Goal: Task Accomplishment & Management: Manage account settings

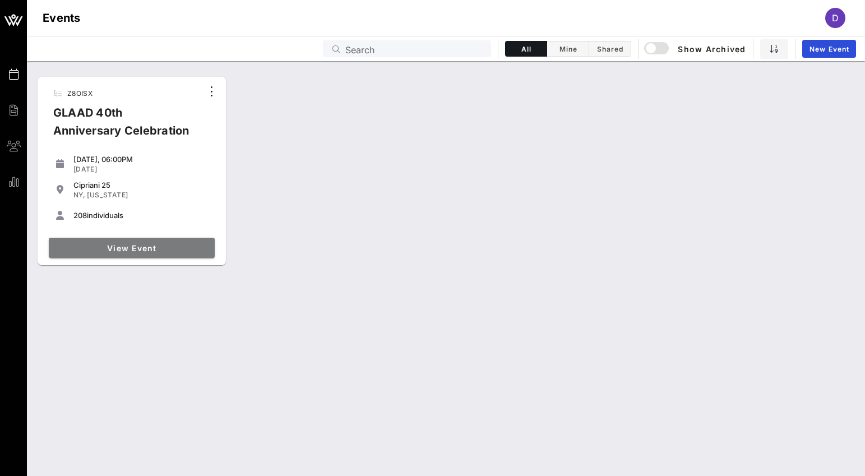
click at [137, 251] on span "View Event" at bounding box center [131, 248] width 157 height 10
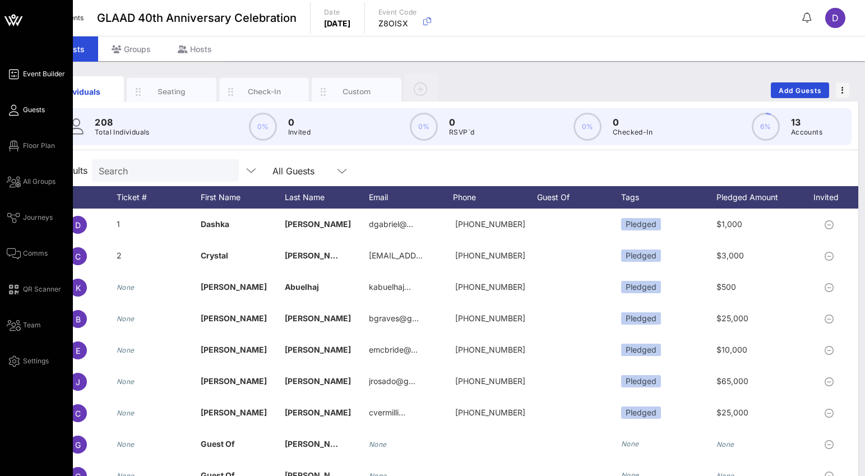
click at [43, 78] on span "Event Builder" at bounding box center [44, 74] width 42 height 10
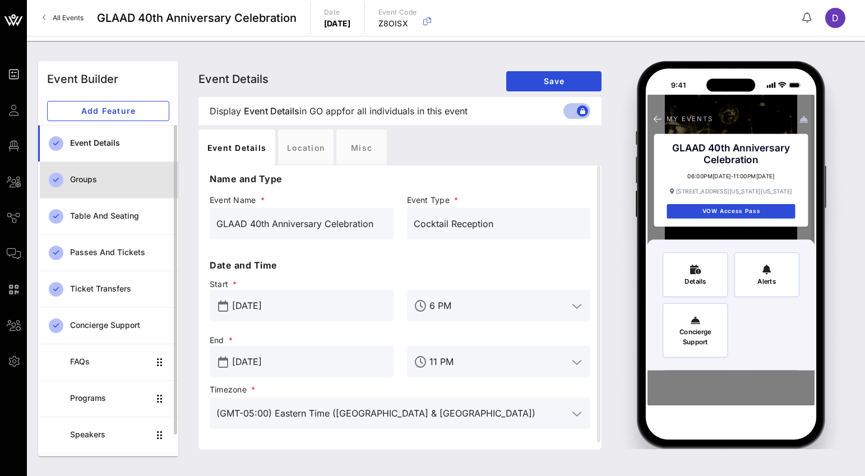
click at [93, 182] on div "Groups" at bounding box center [119, 180] width 99 height 10
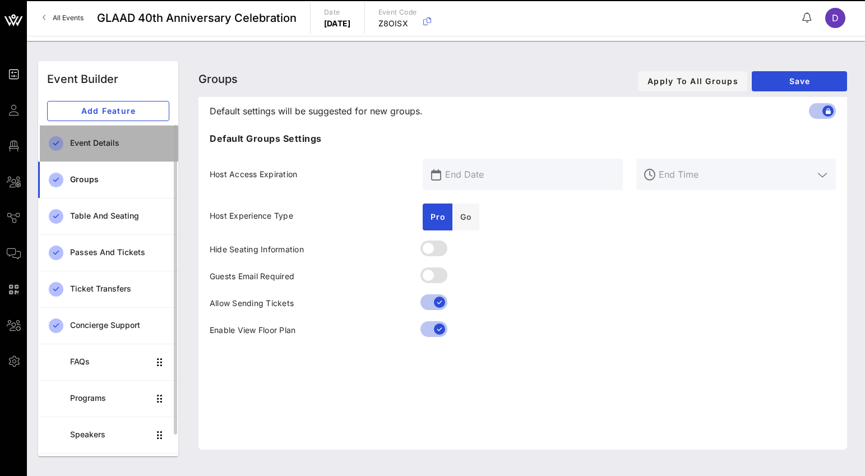
click at [109, 152] on div "Event Details" at bounding box center [119, 143] width 99 height 23
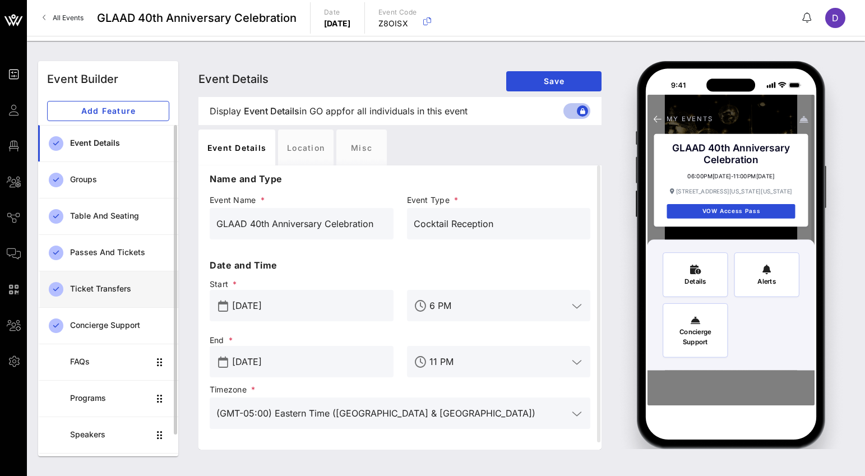
scroll to position [29, 0]
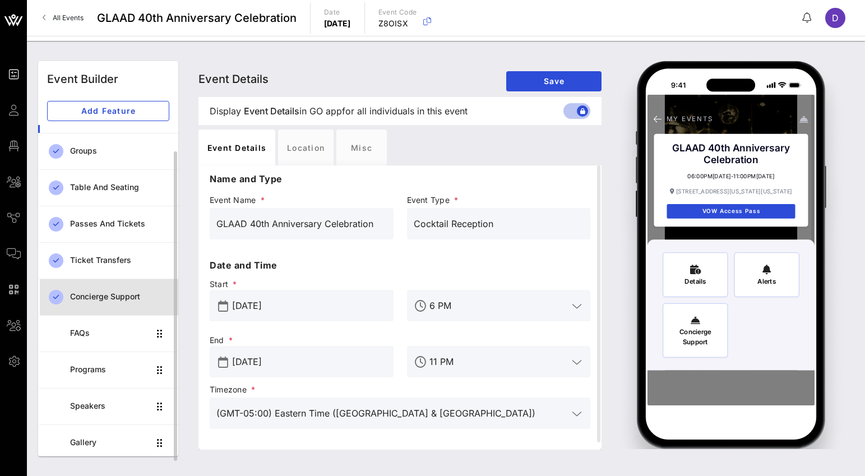
click at [107, 295] on div "Concierge Support" at bounding box center [119, 297] width 99 height 10
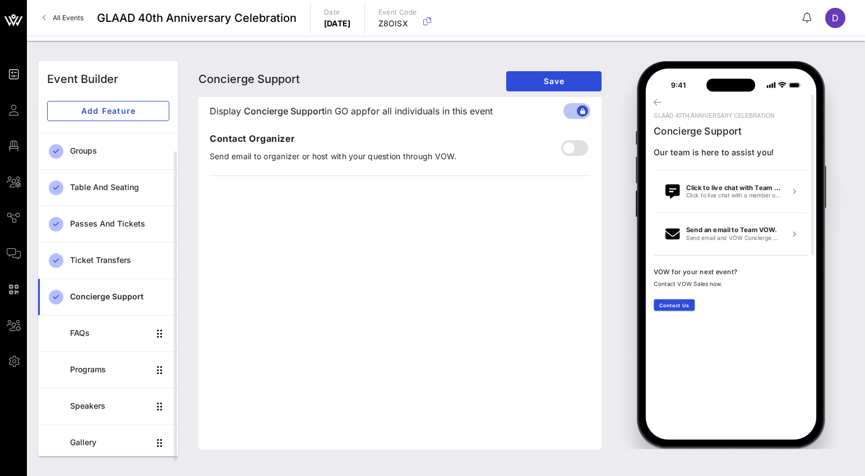
click at [68, 18] on span "All Events" at bounding box center [68, 17] width 31 height 8
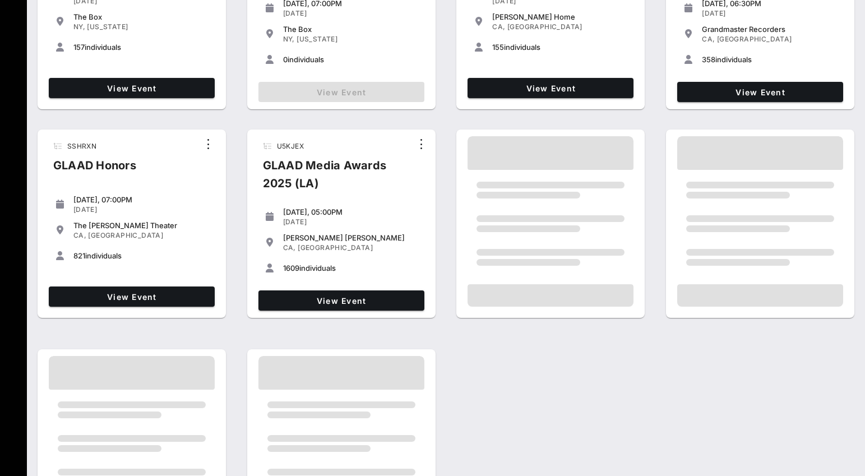
scroll to position [189, 0]
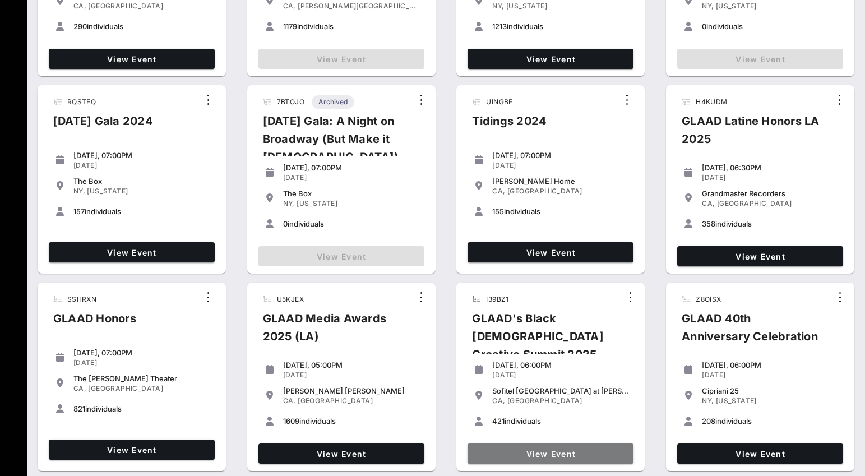
click at [553, 452] on span "View Event" at bounding box center [550, 454] width 157 height 10
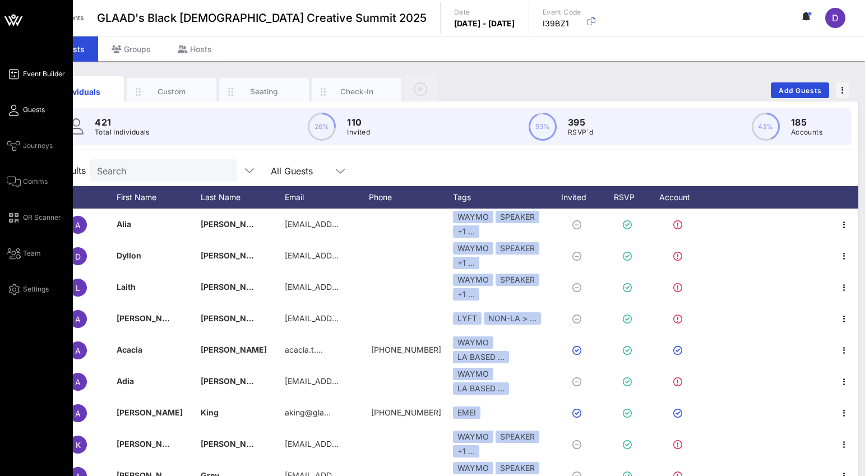
click at [29, 71] on span "Event Builder" at bounding box center [44, 74] width 42 height 10
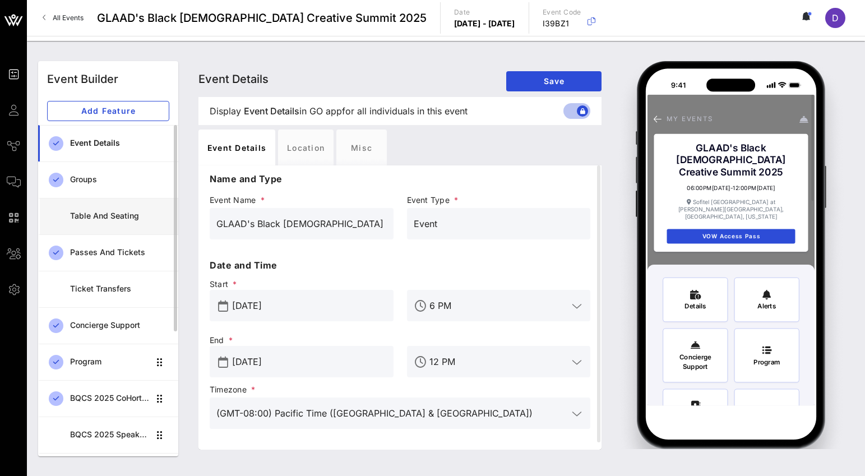
scroll to position [211, 0]
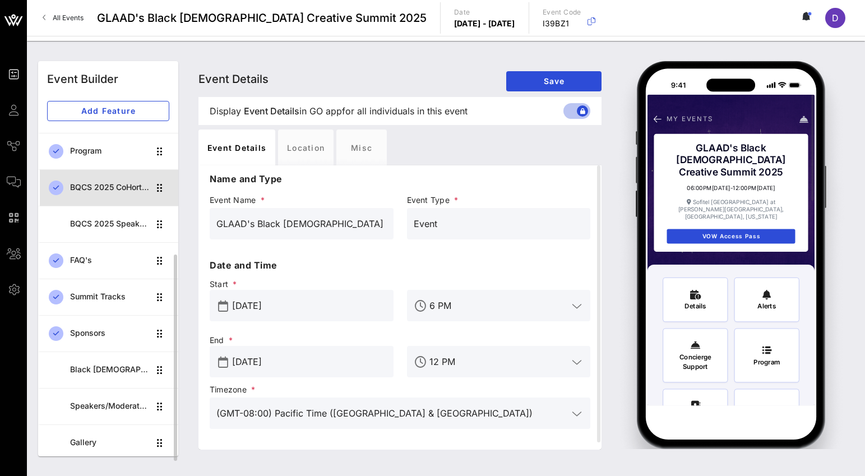
click at [112, 187] on div "BQCS 2025 CoHort Guestbook" at bounding box center [109, 188] width 79 height 10
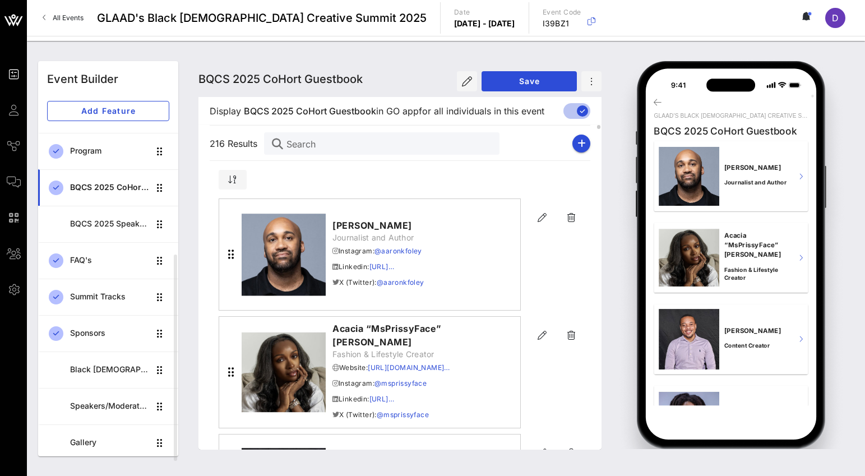
click at [321, 140] on input "Search" at bounding box center [389, 143] width 204 height 15
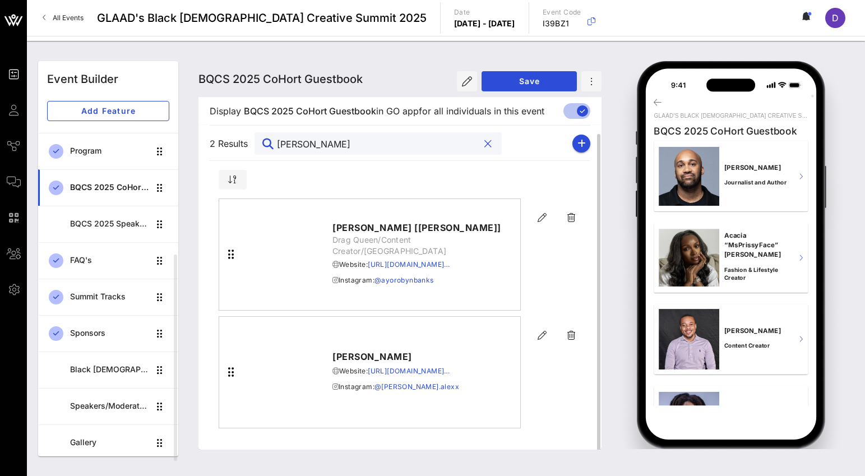
scroll to position [4, 0]
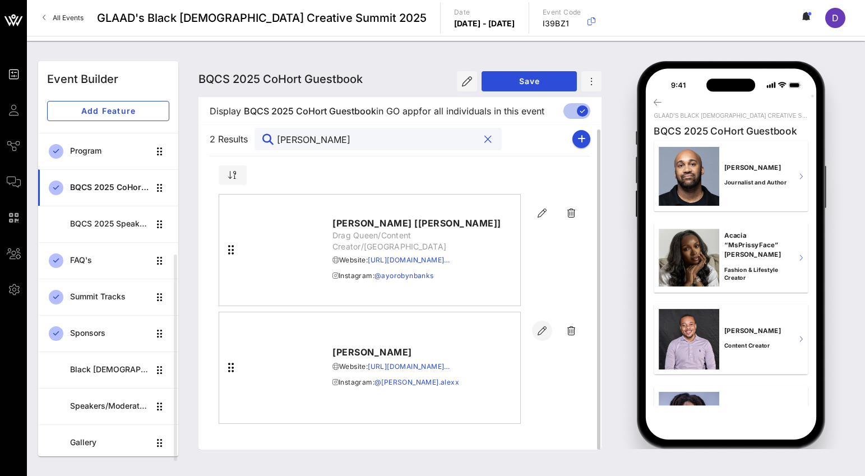
type input "[PERSON_NAME]"
click at [540, 335] on icon "button" at bounding box center [541, 330] width 13 height 13
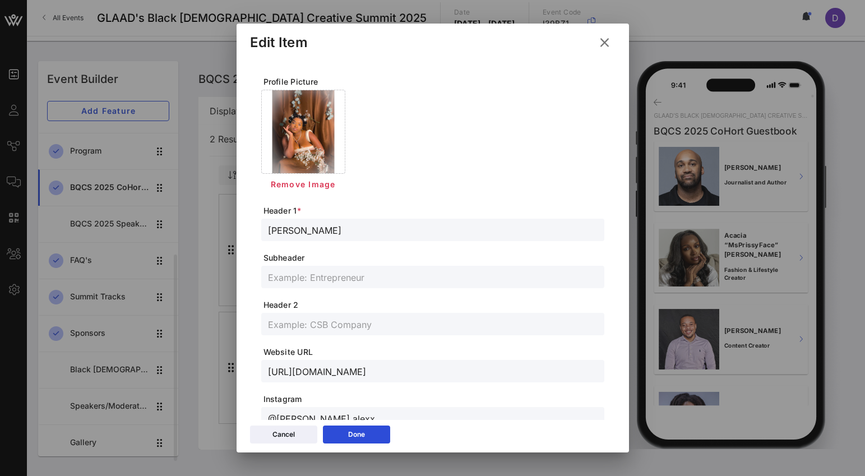
drag, startPoint x: 540, startPoint y: 335, endPoint x: 331, endPoint y: 242, distance: 228.7
click at [331, 242] on form "Profile Picture Remove Image Header 1 * [PERSON_NAME] Subheader Header 2 Websit…" at bounding box center [432, 376] width 343 height 601
drag, startPoint x: 331, startPoint y: 242, endPoint x: 334, endPoint y: 233, distance: 9.6
click at [334, 233] on input "[PERSON_NAME]" at bounding box center [433, 230] width 330 height 15
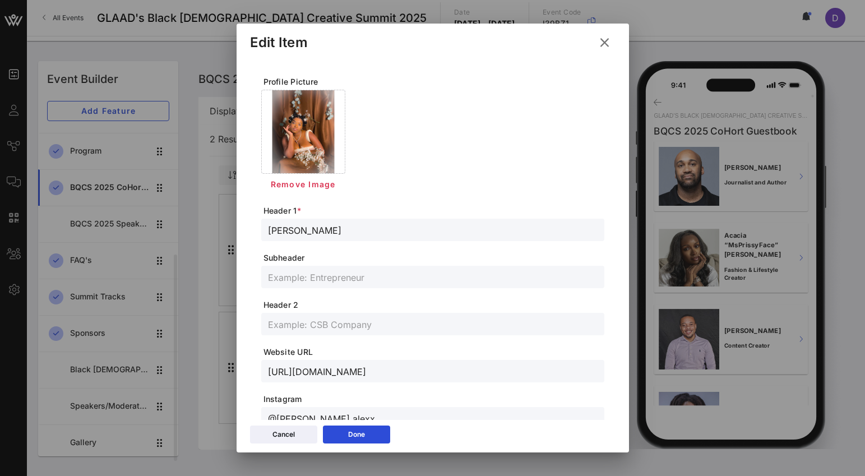
click at [334, 233] on input "[PERSON_NAME]" at bounding box center [433, 230] width 330 height 15
click at [325, 229] on input "[PERSON_NAME]" at bounding box center [433, 230] width 330 height 15
paste input "nii"
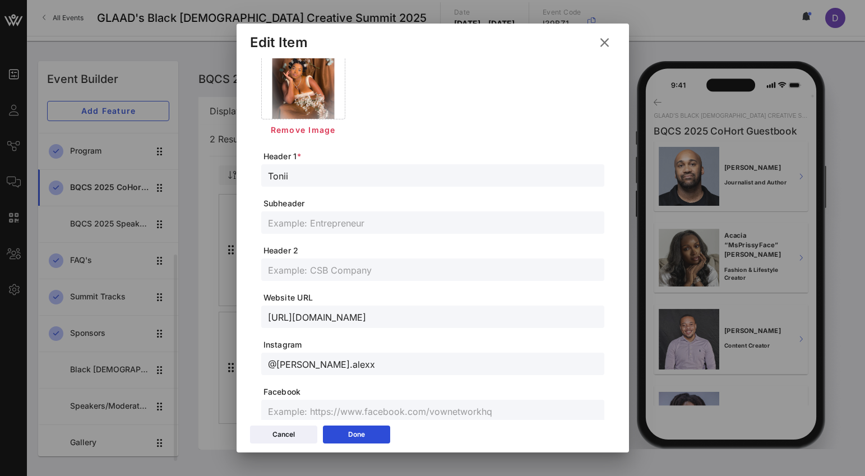
scroll to position [58, 0]
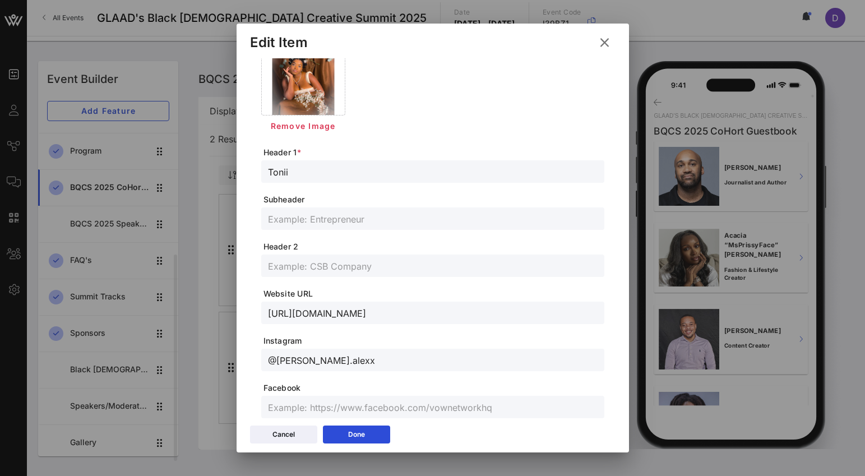
type input "Tonii"
click at [349, 267] on input "text" at bounding box center [433, 265] width 330 height 15
click at [306, 222] on input "text" at bounding box center [433, 218] width 330 height 15
paste input "Artist/ Curator"
type input "Artist/ Curator"
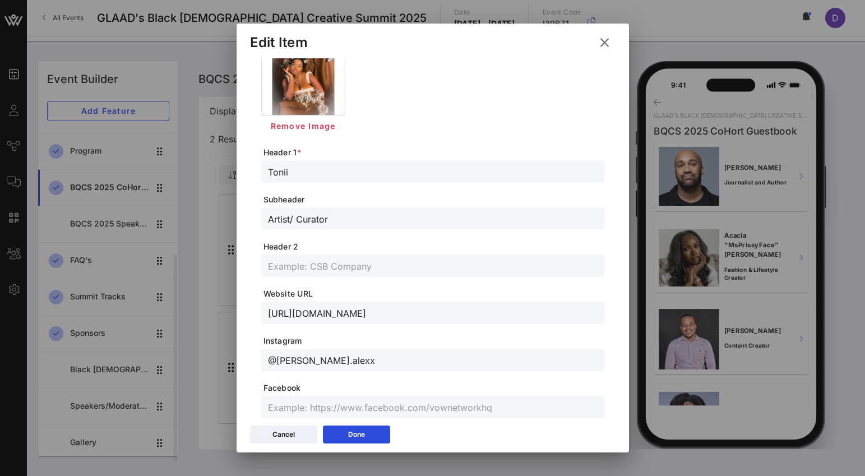
click at [327, 327] on form "Profile Picture Remove Image Header 1 * [PERSON_NAME] Artist/ Curator Header 2 …" at bounding box center [432, 318] width 343 height 601
click at [319, 361] on input "@[PERSON_NAME].alexx" at bounding box center [433, 360] width 330 height 15
paste input "niithemusical"
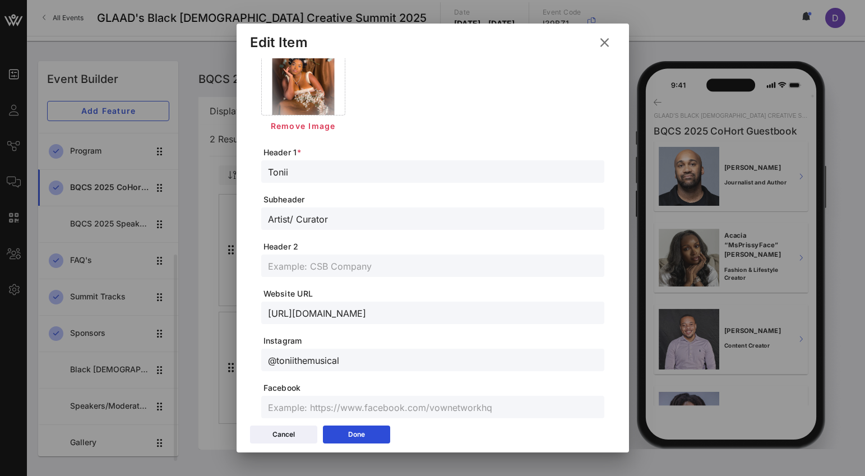
type input "@toniithemusical"
click at [320, 313] on input "[URL][DOMAIN_NAME]" at bounding box center [433, 313] width 330 height 15
paste input "[DOMAIN_NAME][URL]"
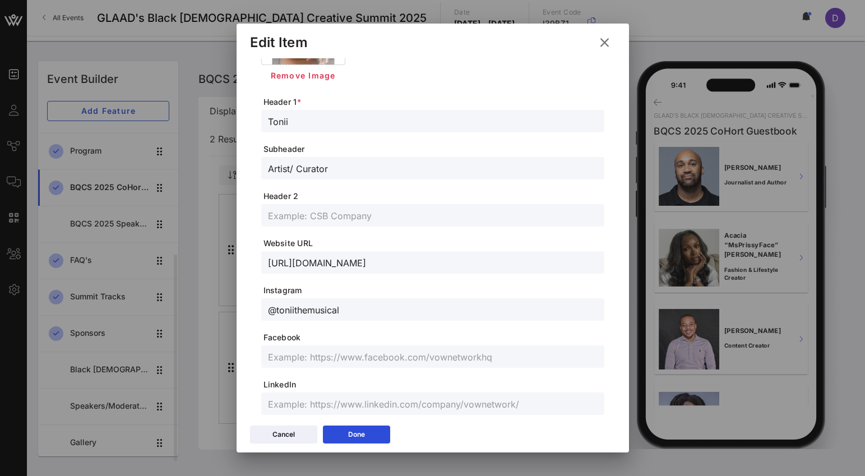
scroll to position [24, 0]
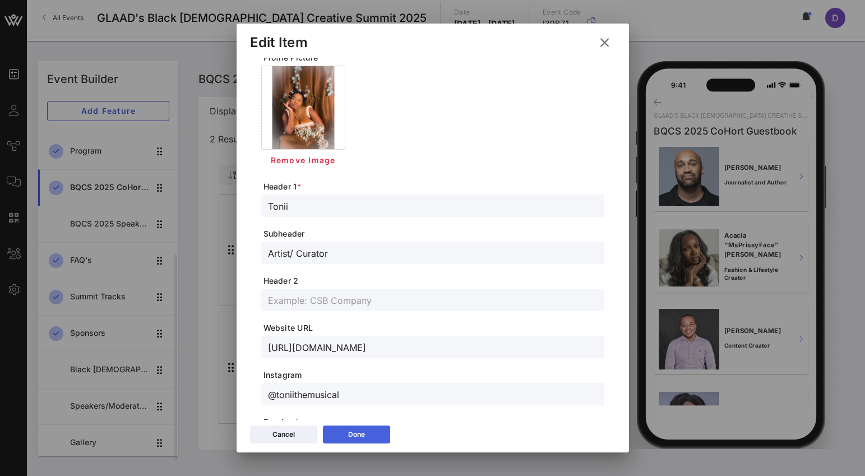
type input "[URL][DOMAIN_NAME]"
click at [357, 436] on icon at bounding box center [357, 434] width 8 height 7
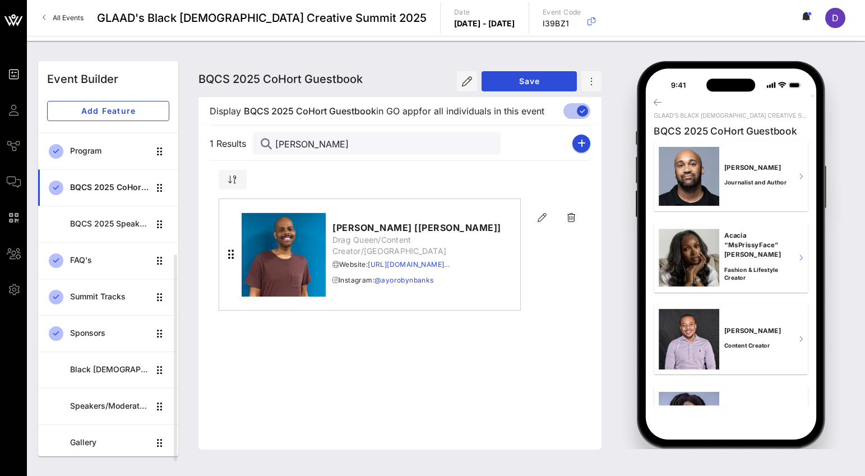
scroll to position [0, 0]
click at [318, 144] on input "[PERSON_NAME]" at bounding box center [376, 143] width 203 height 15
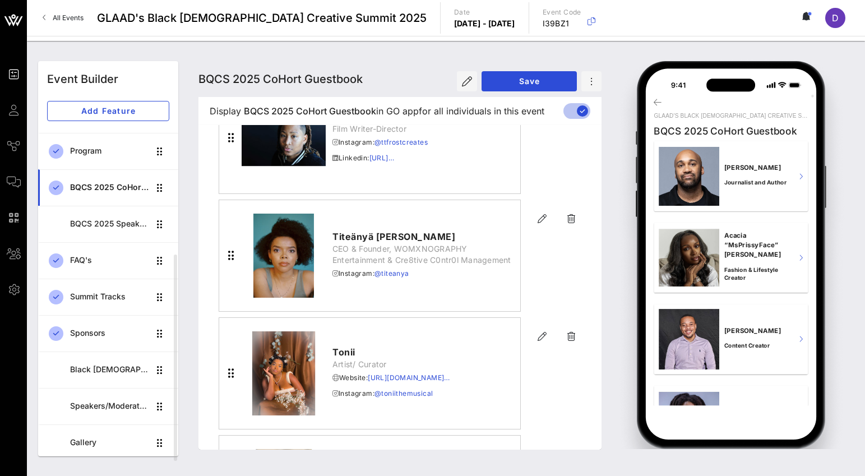
scroll to position [23923, 0]
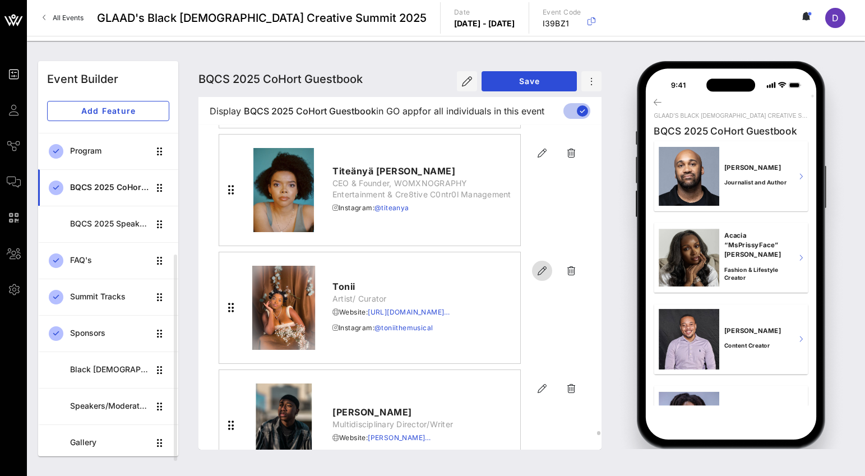
click at [541, 268] on icon "button" at bounding box center [541, 270] width 13 height 13
type input "Tonii"
type input "Artist/ Curator"
type input "[URL][DOMAIN_NAME]"
type input "@toniithemusical"
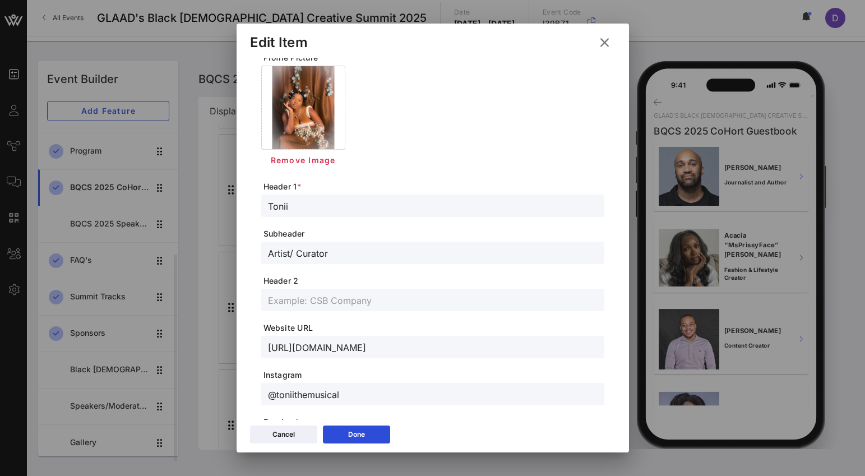
click at [320, 254] on input "Artist/ Curator" at bounding box center [433, 253] width 330 height 15
type input "Singer/Songwriter"
click at [370, 433] on button "Done" at bounding box center [356, 435] width 67 height 18
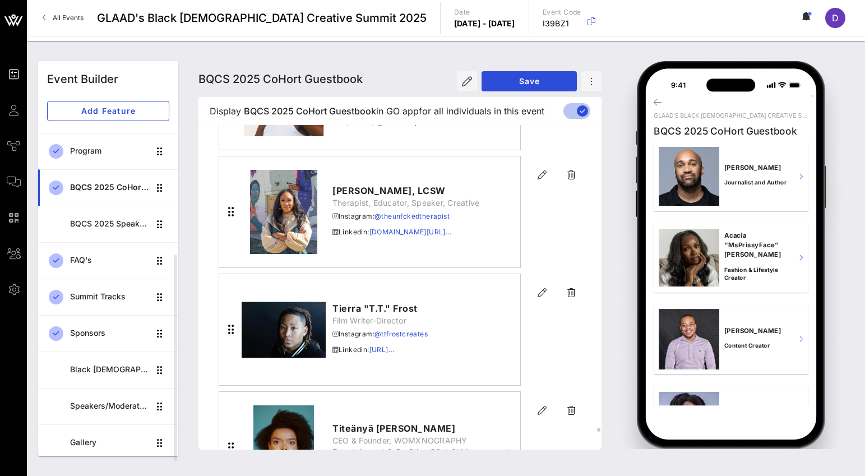
scroll to position [23636, 0]
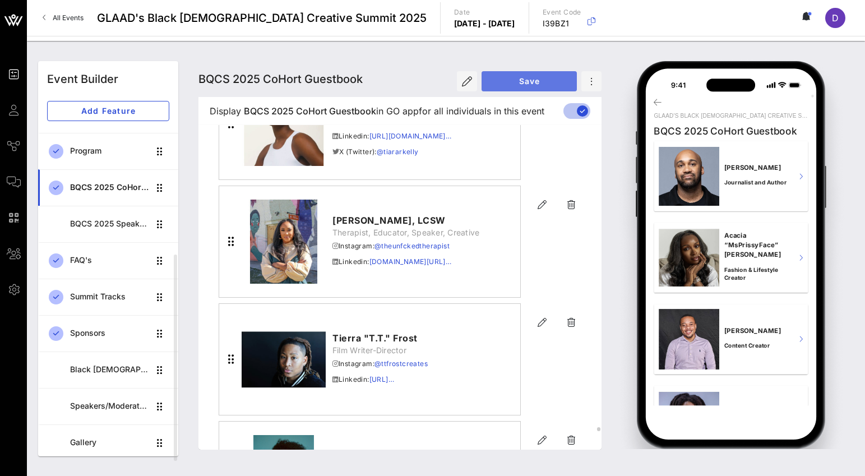
click at [543, 78] on span "Save" at bounding box center [529, 81] width 77 height 10
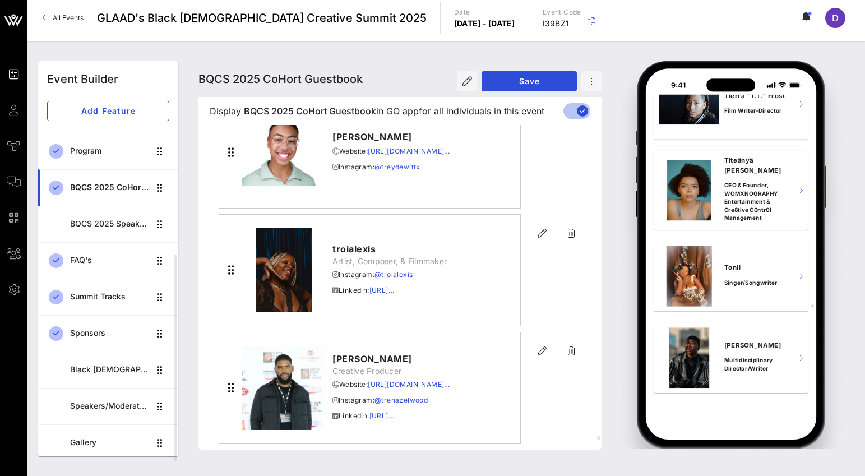
scroll to position [22968, 0]
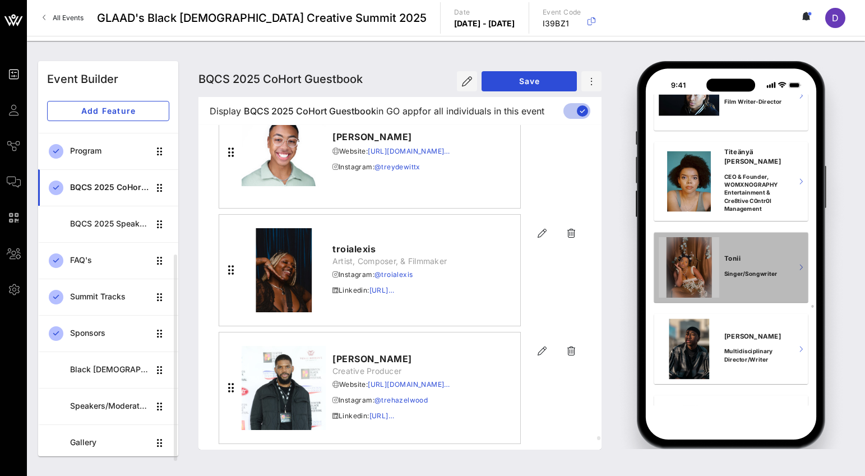
click at [786, 285] on div "[PERSON_NAME]/Songwriter" at bounding box center [756, 267] width 64 height 70
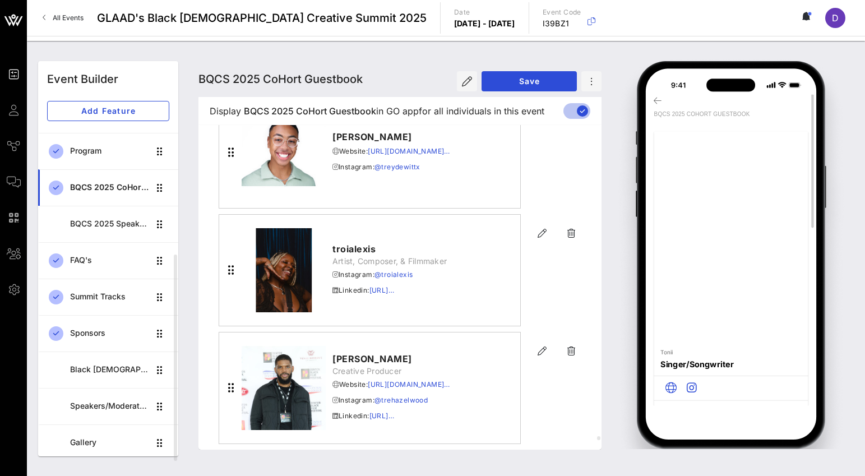
scroll to position [0, 0]
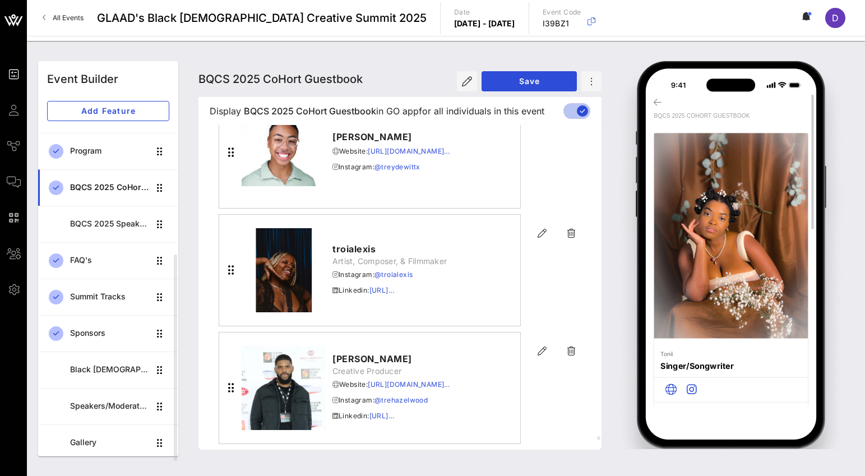
click at [657, 105] on icon at bounding box center [658, 102] width 8 height 9
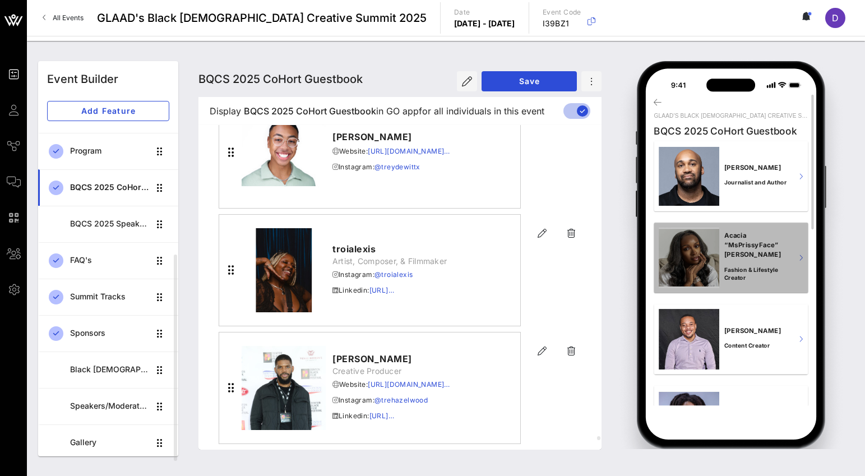
click at [740, 226] on div "Acacia “MsPrissyFace” [PERSON_NAME] Fashion & Lifestyle Creator" at bounding box center [756, 258] width 64 height 70
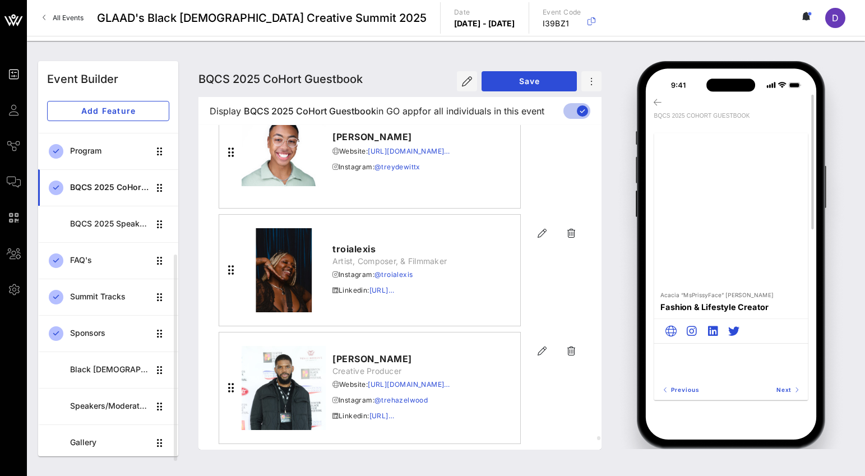
scroll to position [2, 0]
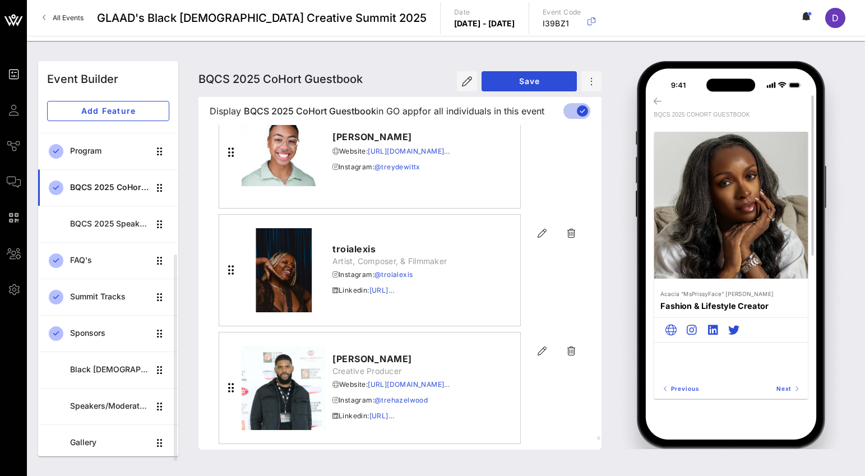
click at [655, 100] on icon at bounding box center [658, 100] width 8 height 9
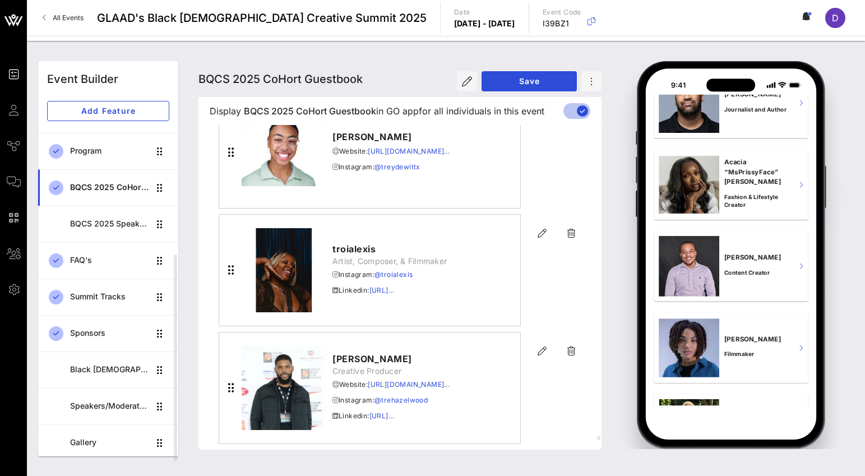
scroll to position [165, 0]
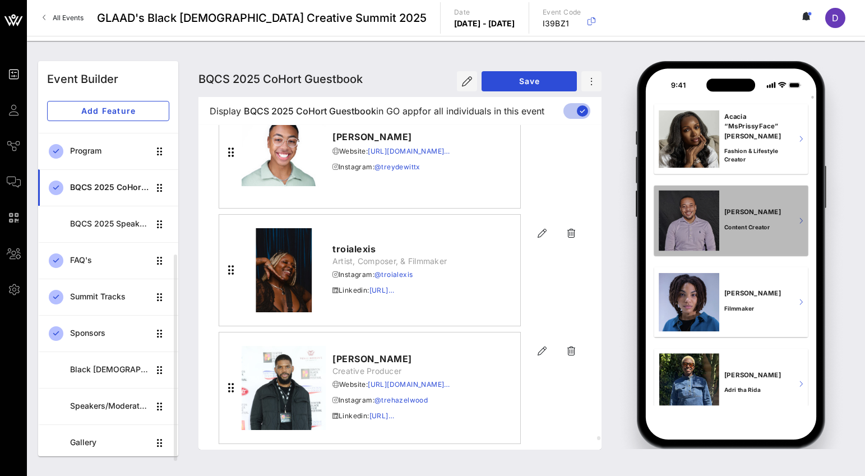
click at [740, 227] on p "Content Creator" at bounding box center [756, 227] width 64 height 8
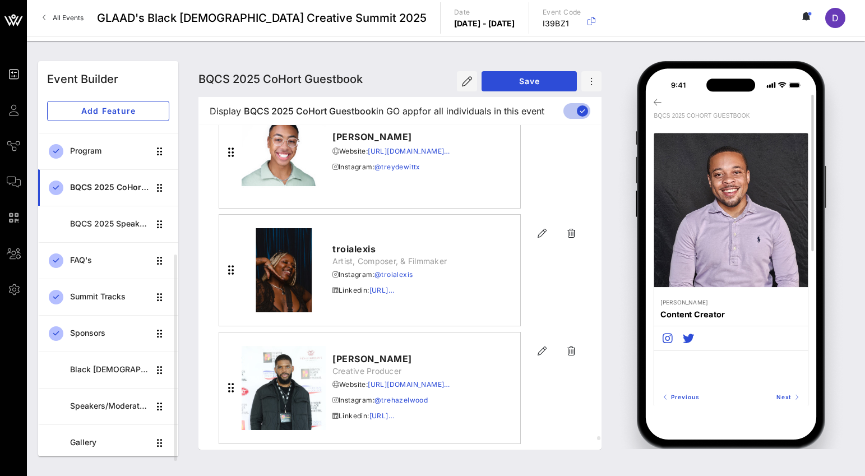
click at [655, 102] on icon at bounding box center [658, 102] width 8 height 9
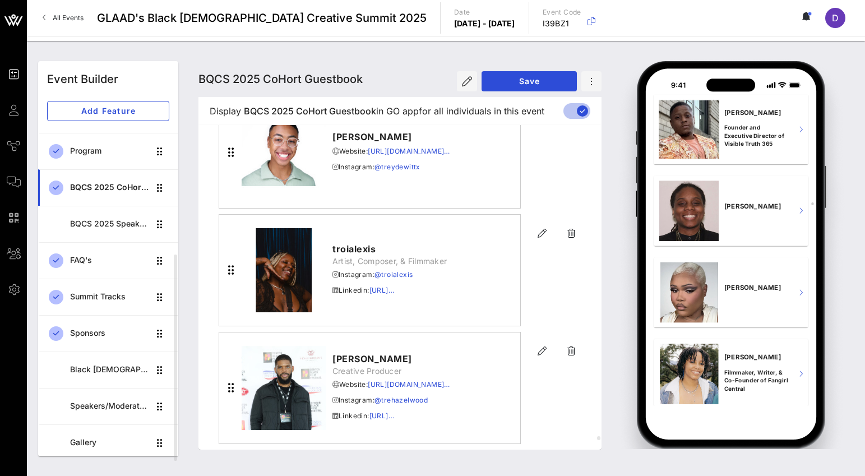
scroll to position [771, 0]
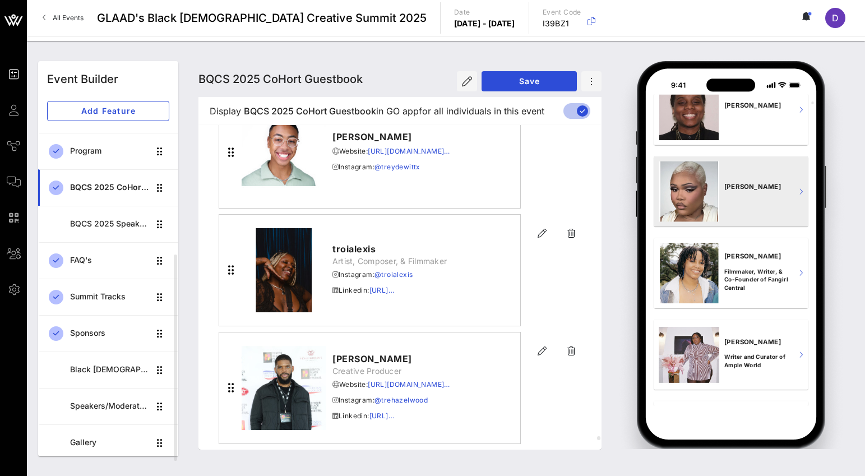
click at [686, 212] on div at bounding box center [689, 191] width 61 height 61
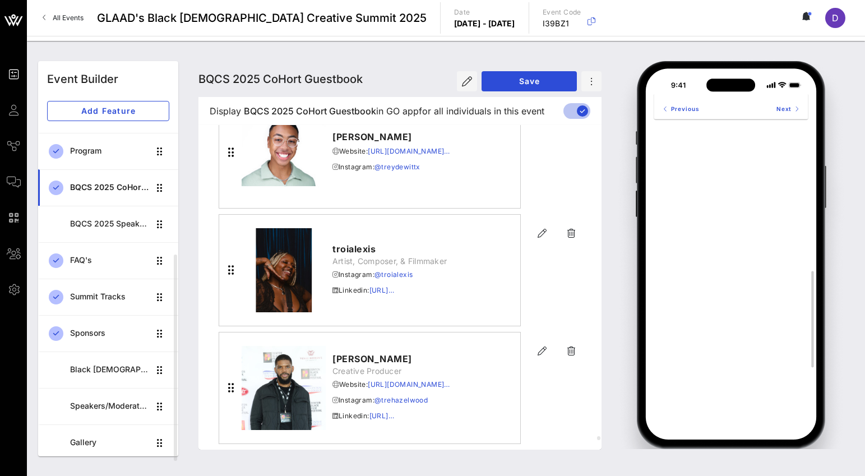
scroll to position [0, 0]
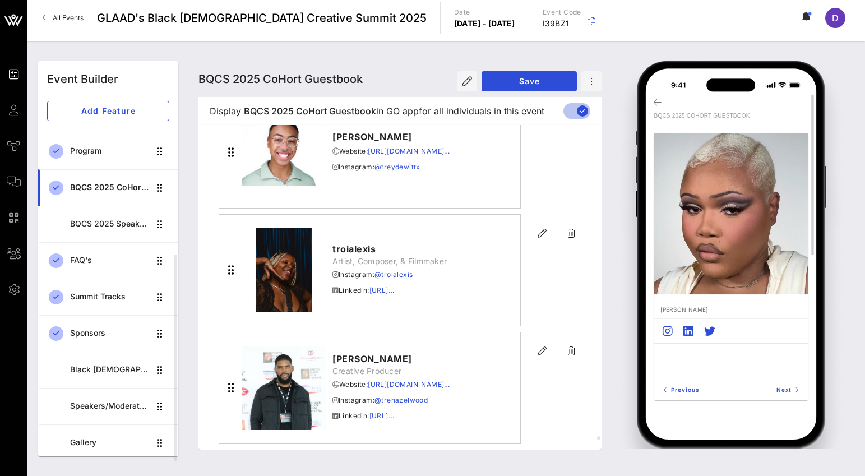
click at [660, 98] on icon at bounding box center [658, 102] width 8 height 9
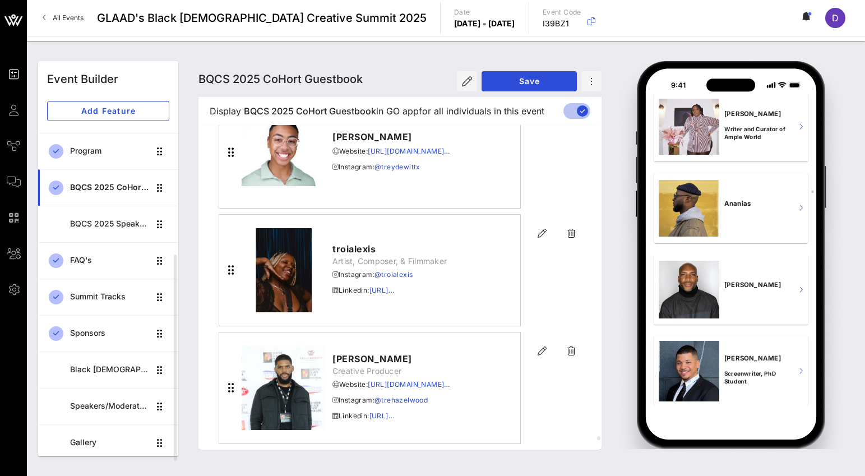
scroll to position [1557, 0]
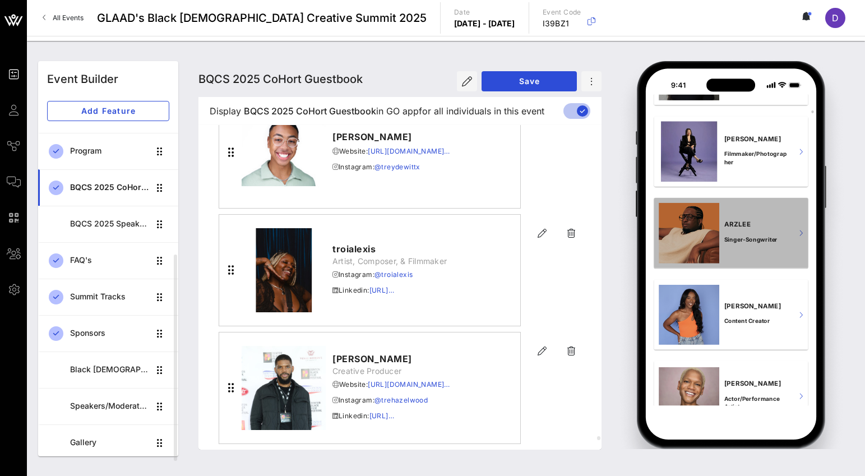
click at [751, 225] on p "ARZLEE" at bounding box center [756, 224] width 64 height 10
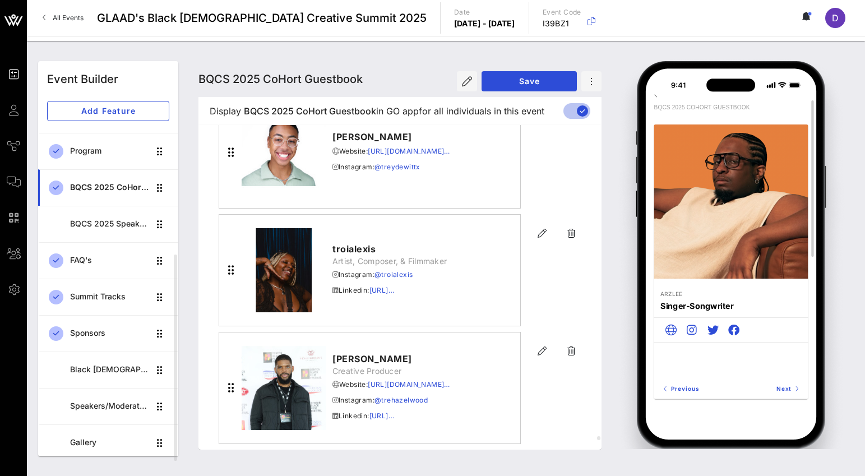
scroll to position [0, 0]
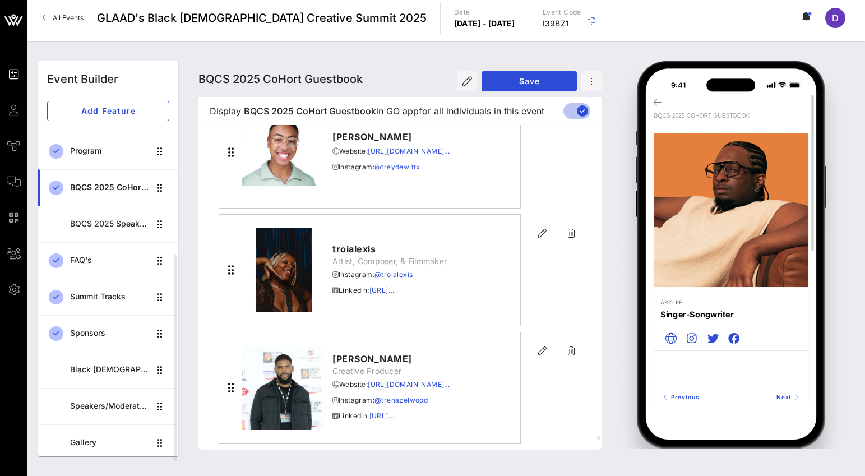
click at [655, 103] on icon at bounding box center [658, 102] width 8 height 9
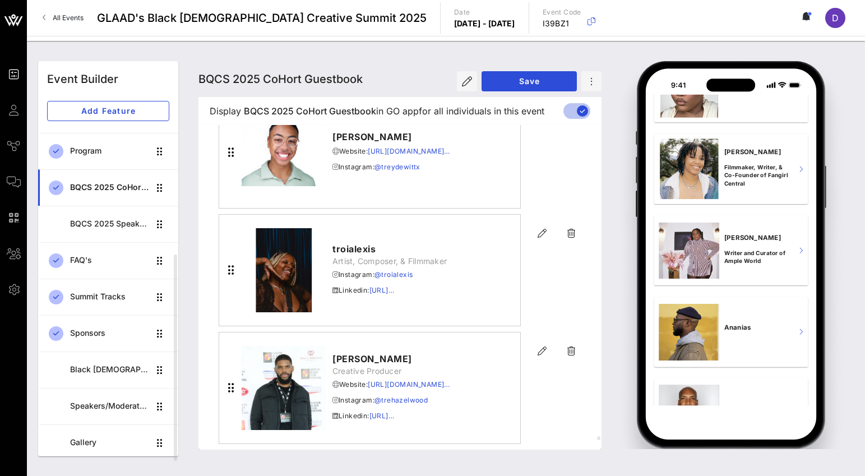
scroll to position [1357, 0]
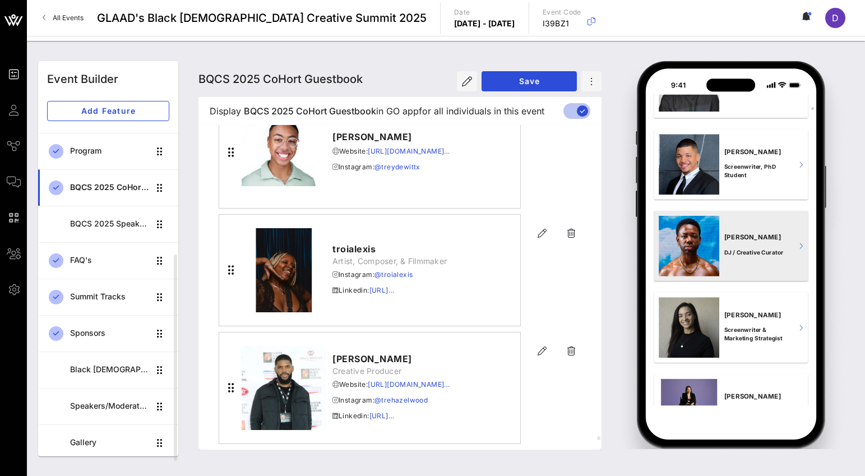
click at [730, 219] on div "[PERSON_NAME] DJ / Creative Curator" at bounding box center [756, 246] width 64 height 70
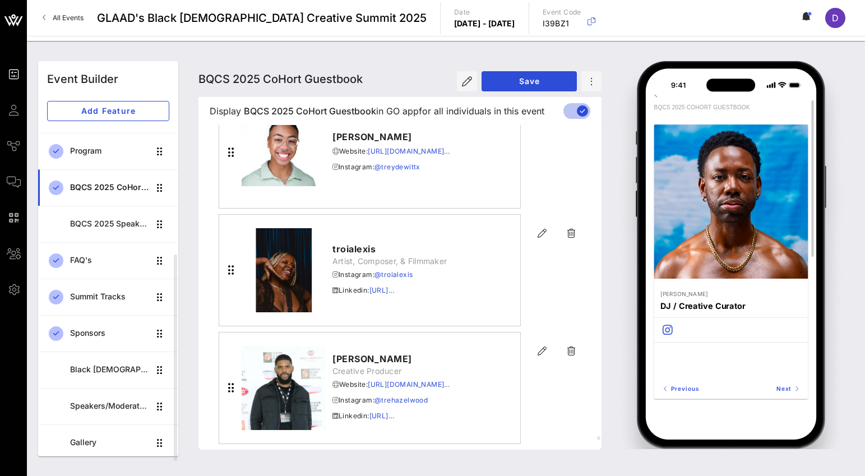
scroll to position [0, 0]
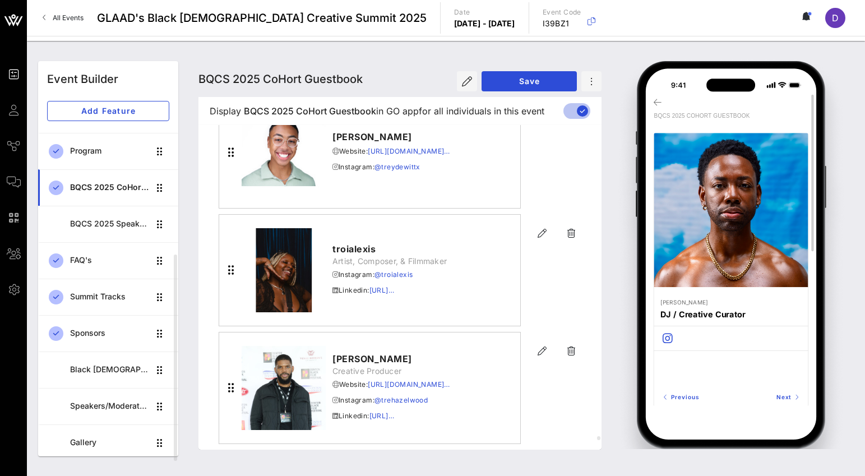
click at [659, 99] on icon at bounding box center [658, 102] width 8 height 9
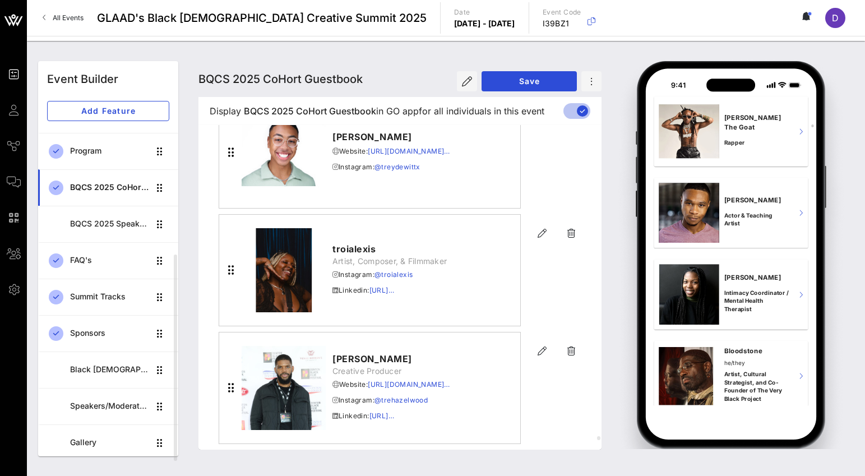
scroll to position [3234, 0]
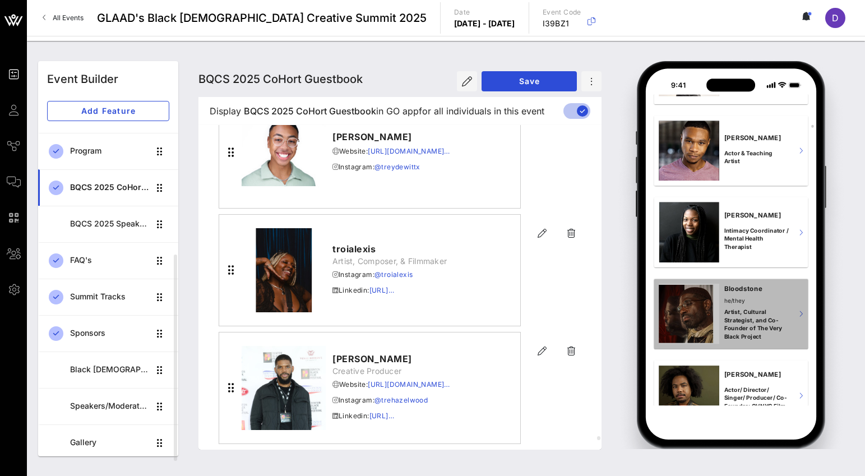
click at [756, 335] on p "Artist, Cultural Strategist, and Co-Founder of The Very Black Project" at bounding box center [756, 324] width 64 height 33
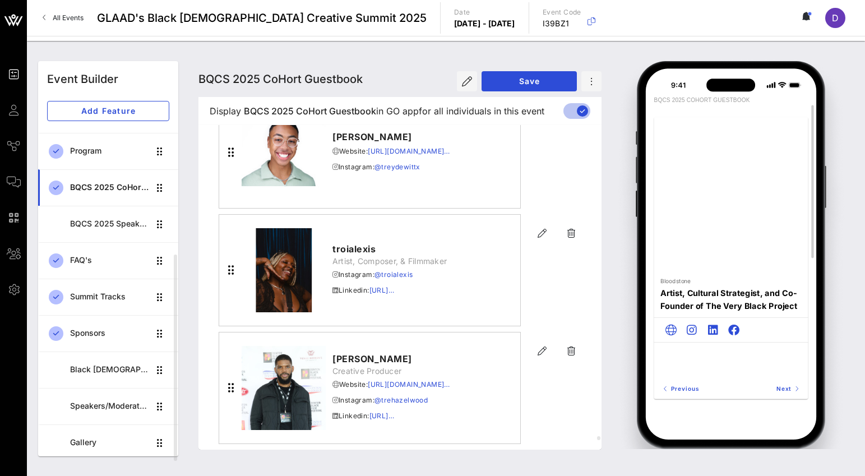
scroll to position [4, 0]
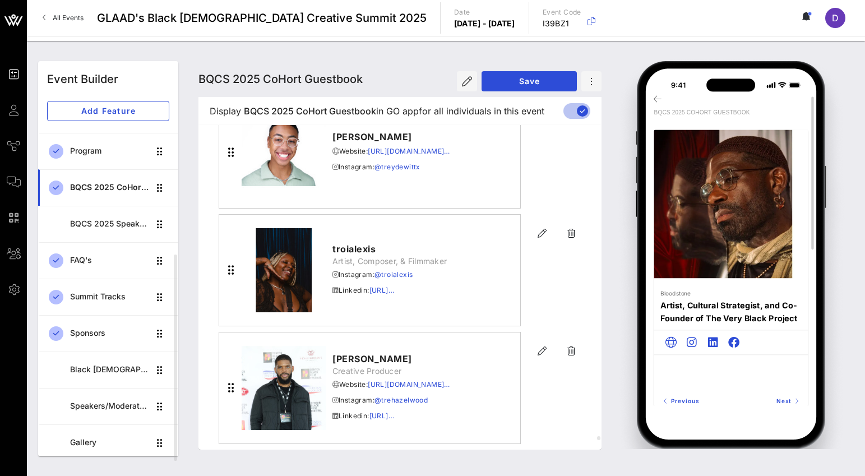
click at [659, 98] on icon at bounding box center [658, 98] width 8 height 9
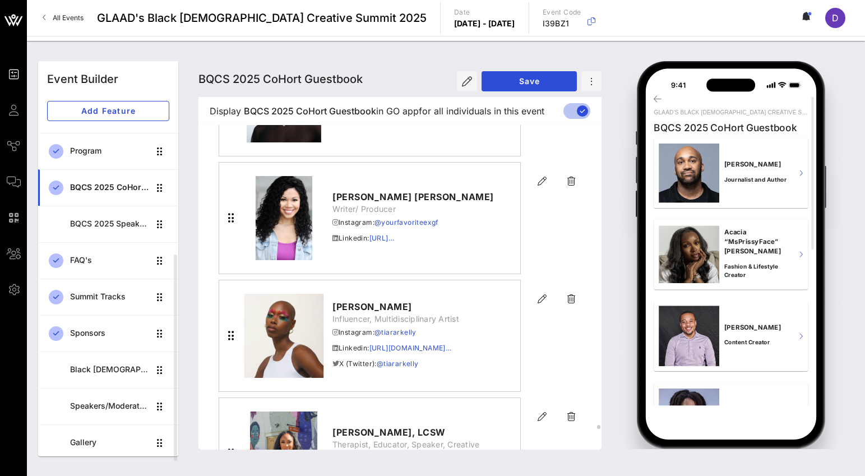
scroll to position [23282, 0]
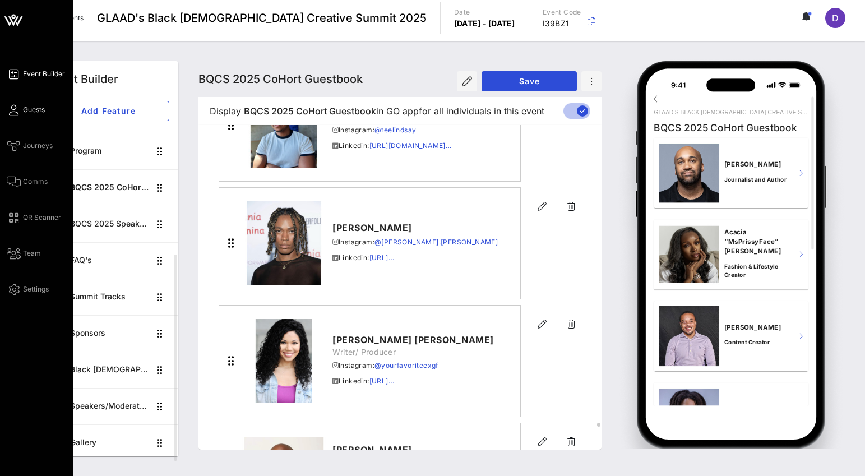
click at [27, 107] on span "Guests" at bounding box center [34, 110] width 22 height 10
